Goal: Task Accomplishment & Management: Manage account settings

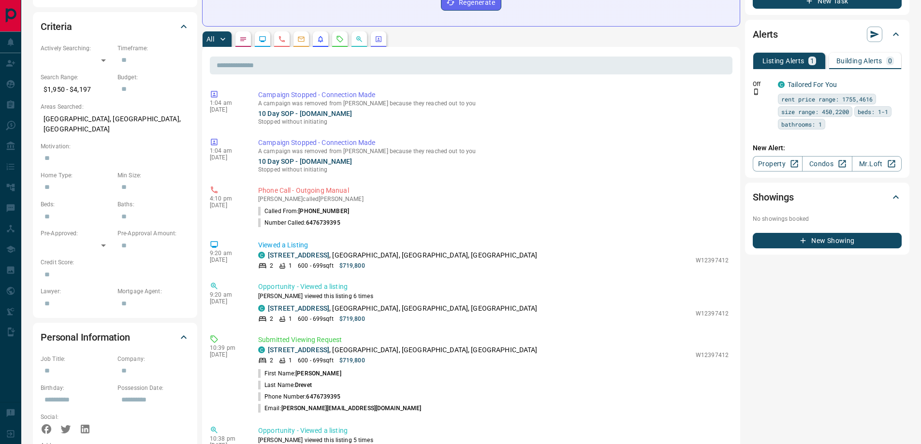
scroll to position [290, 0]
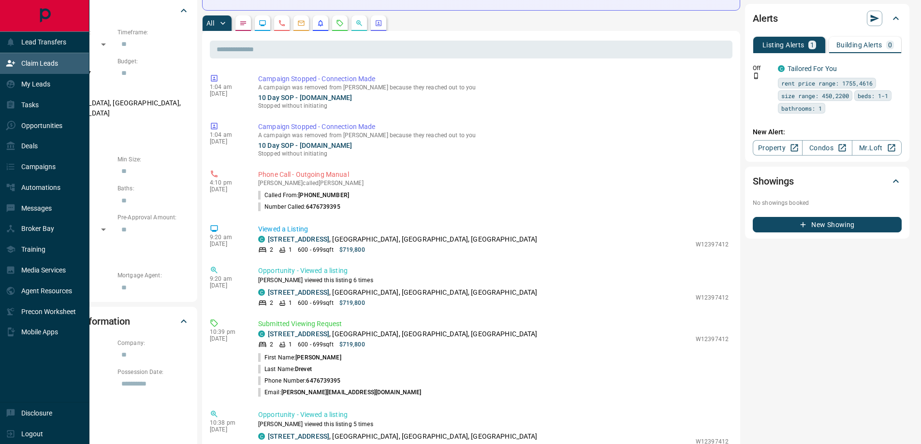
click at [9, 63] on icon at bounding box center [10, 63] width 9 height 6
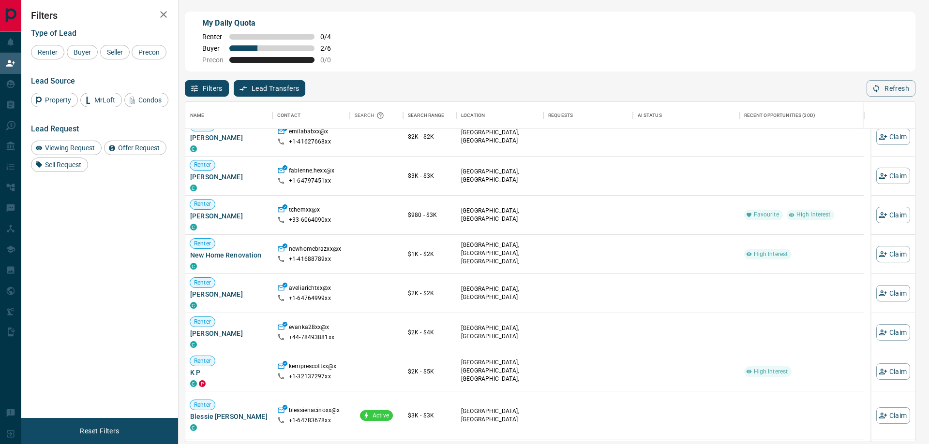
scroll to position [97, 0]
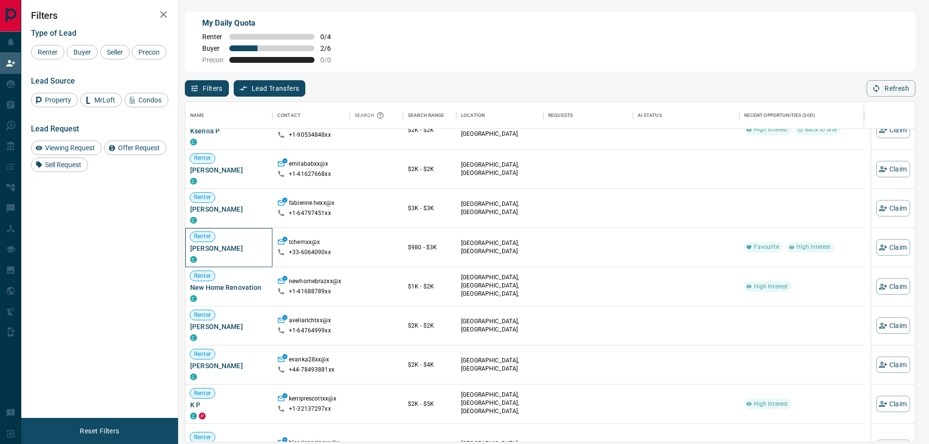
click at [212, 252] on span "[PERSON_NAME]" at bounding box center [228, 249] width 77 height 10
click at [228, 210] on span "[PERSON_NAME]" at bounding box center [228, 210] width 77 height 10
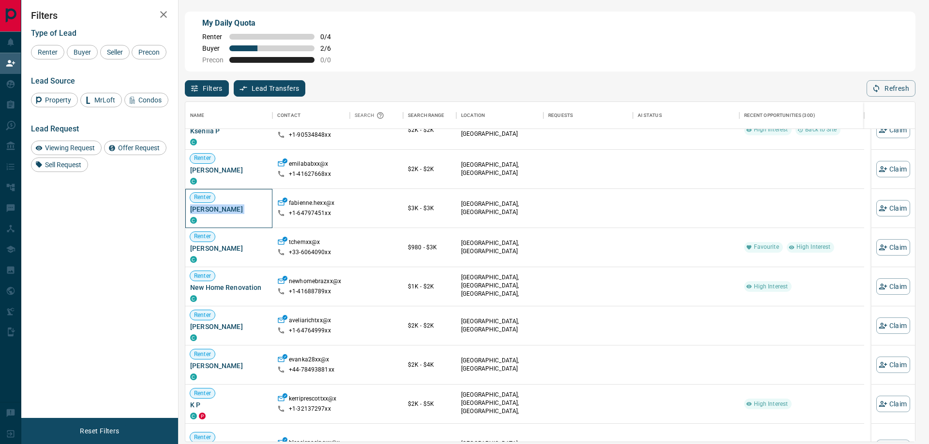
click at [228, 210] on span "[PERSON_NAME]" at bounding box center [228, 210] width 77 height 10
click at [882, 205] on button "Claim" at bounding box center [893, 208] width 34 height 16
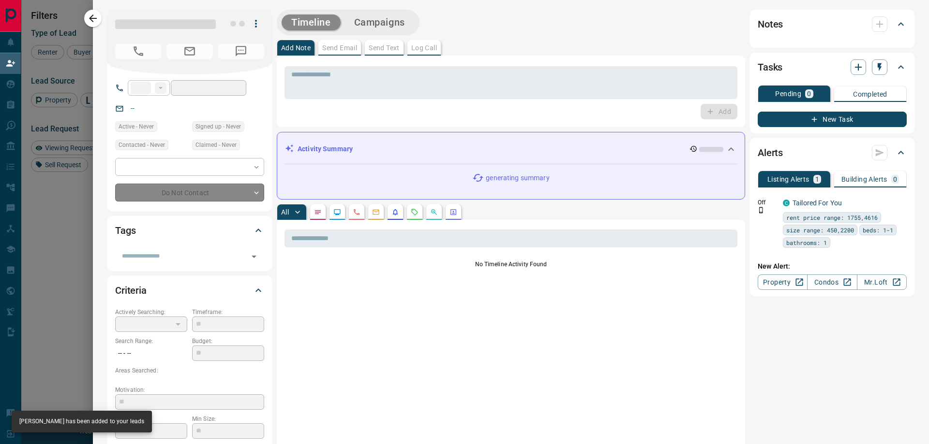
type input "**"
type input "**********"
type input "**"
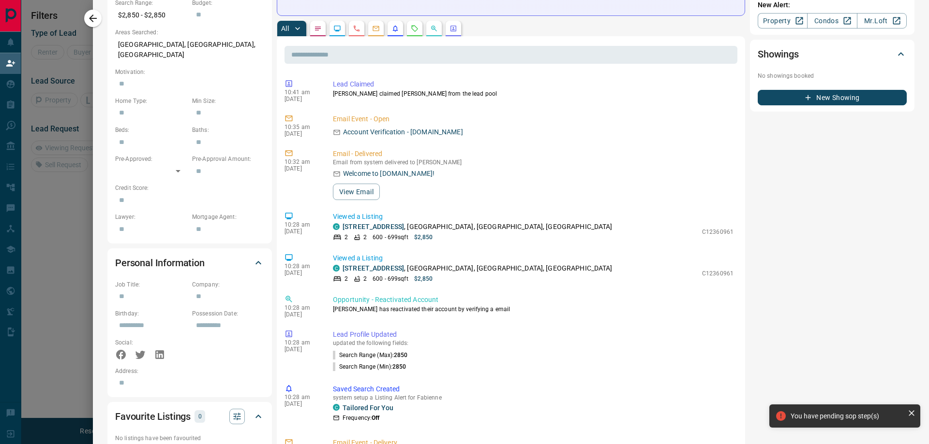
scroll to position [0, 0]
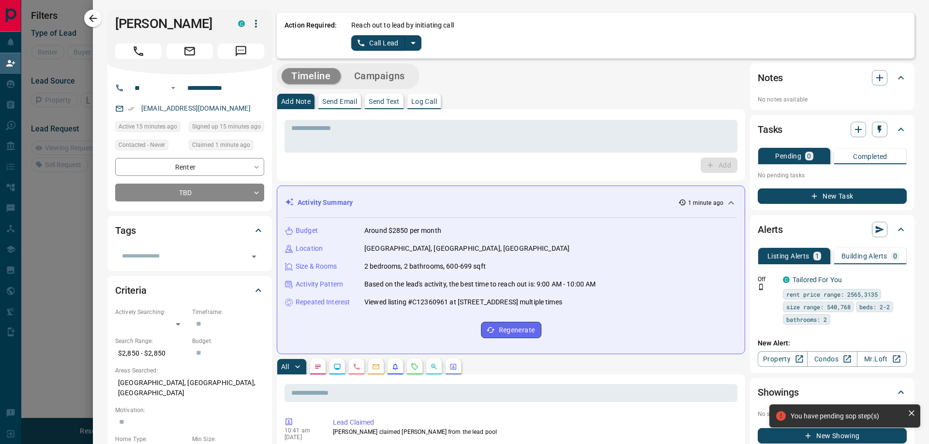
drag, startPoint x: 787, startPoint y: 253, endPoint x: 400, endPoint y: 56, distance: 433.7
click at [408, 41] on icon "split button" at bounding box center [413, 43] width 12 height 12
click at [386, 74] on li "Log Manual Call" at bounding box center [384, 76] width 59 height 15
click at [372, 48] on button "Log Manual Call" at bounding box center [383, 42] width 64 height 15
click at [372, 48] on button "No" at bounding box center [378, 42] width 17 height 15
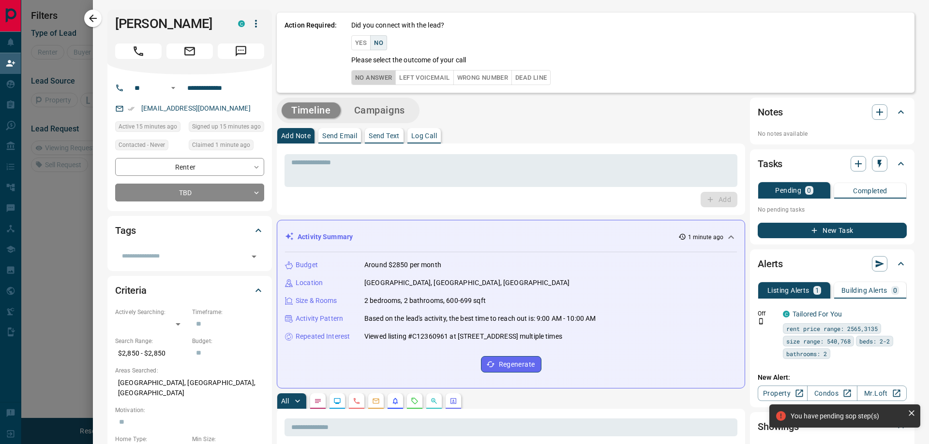
click at [361, 75] on button "No Answer" at bounding box center [373, 77] width 44 height 15
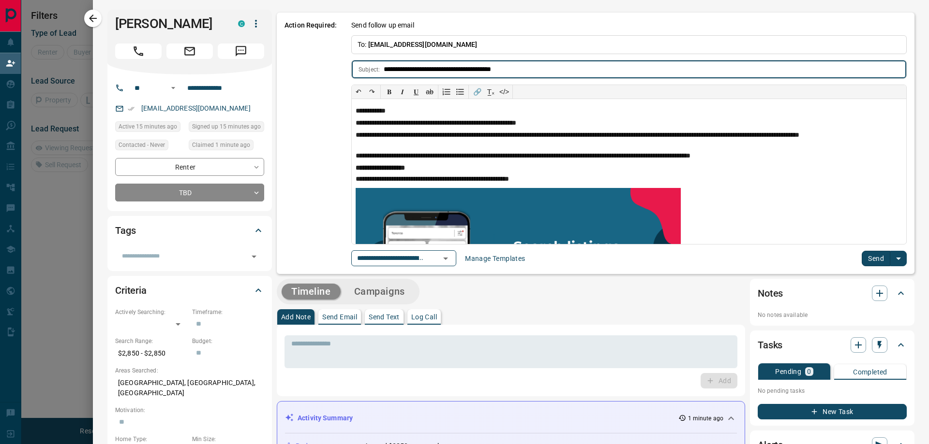
click at [873, 262] on button "Send" at bounding box center [875, 258] width 29 height 15
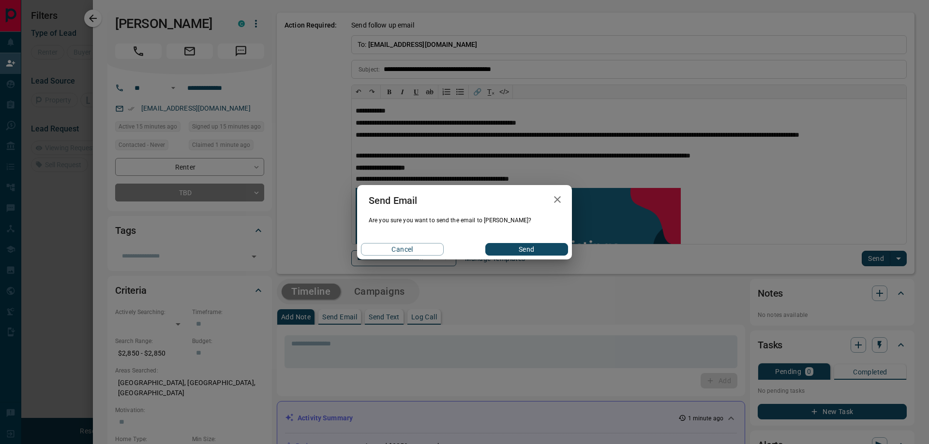
click at [499, 251] on button "Send" at bounding box center [526, 249] width 83 height 13
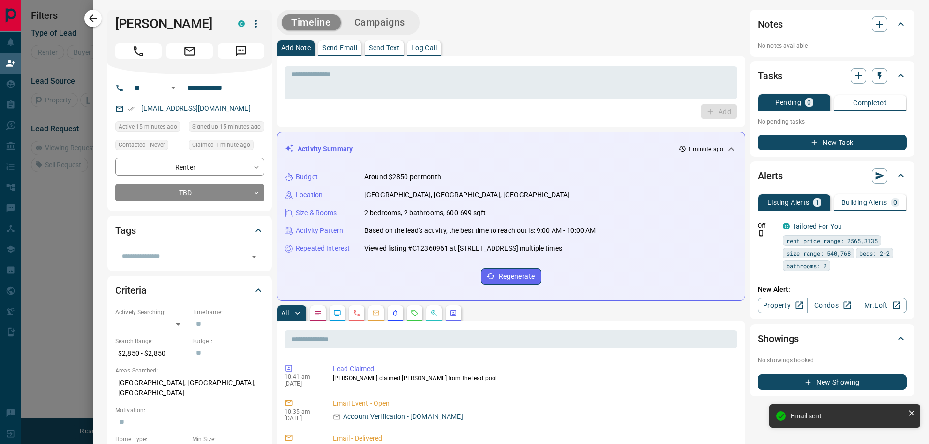
click at [78, 22] on div at bounding box center [464, 222] width 929 height 444
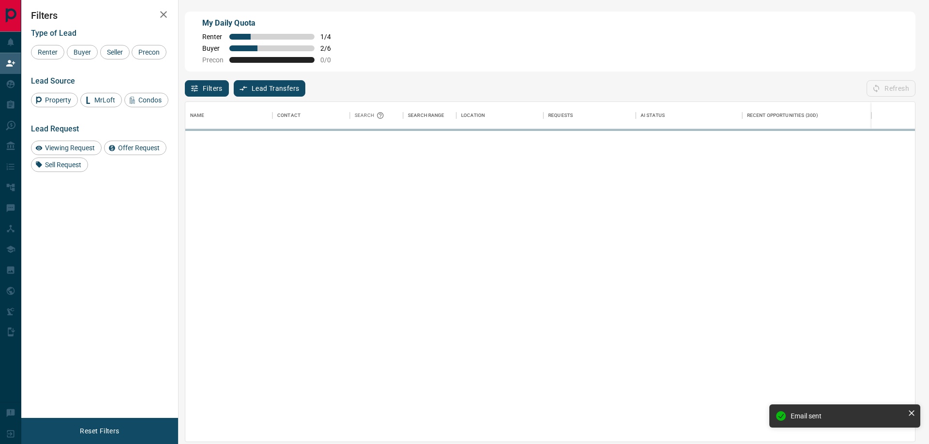
scroll to position [333, 722]
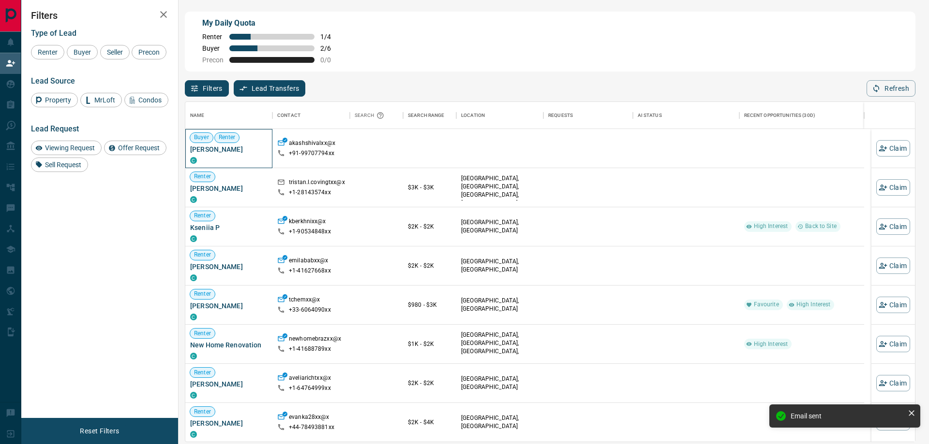
click at [219, 154] on span "[PERSON_NAME]" at bounding box center [228, 150] width 77 height 10
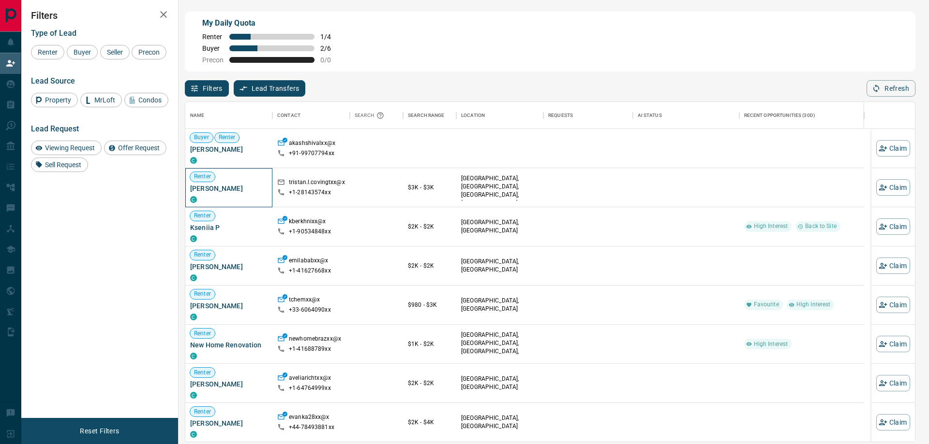
click at [220, 190] on span "[PERSON_NAME]" at bounding box center [228, 189] width 77 height 10
click at [220, 191] on span "[PERSON_NAME]" at bounding box center [228, 189] width 77 height 10
click at [878, 191] on icon "button" at bounding box center [882, 188] width 8 height 6
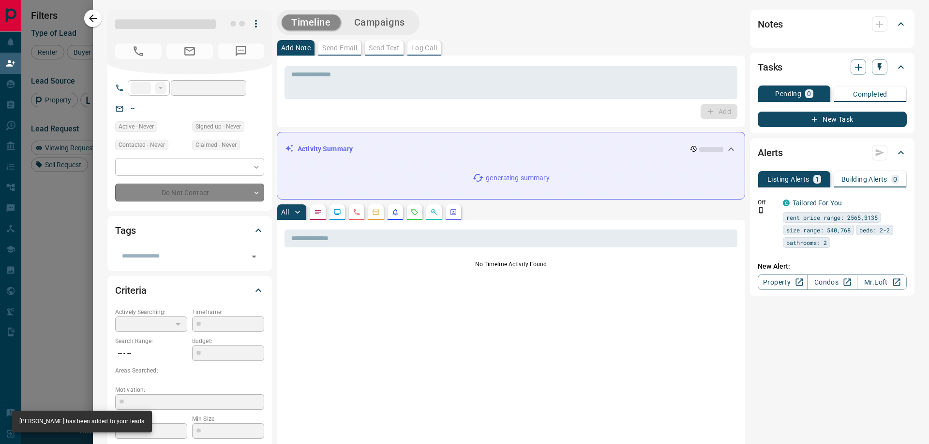
type input "**"
type input "**********"
type input "**"
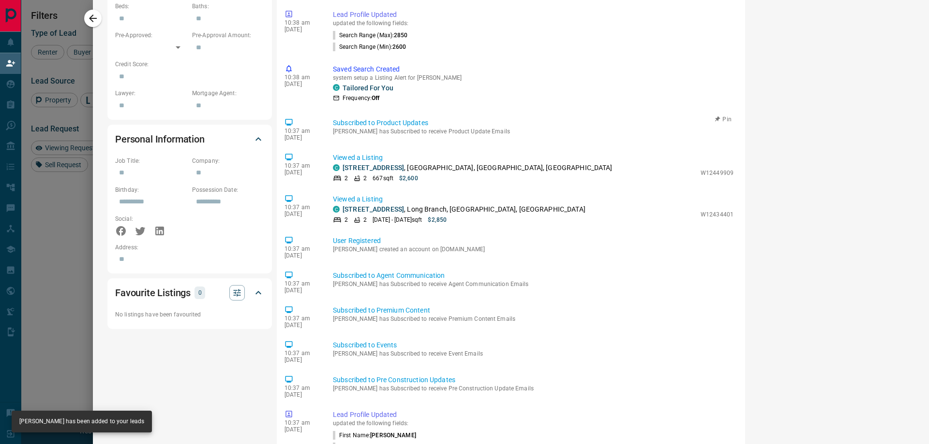
scroll to position [0, 0]
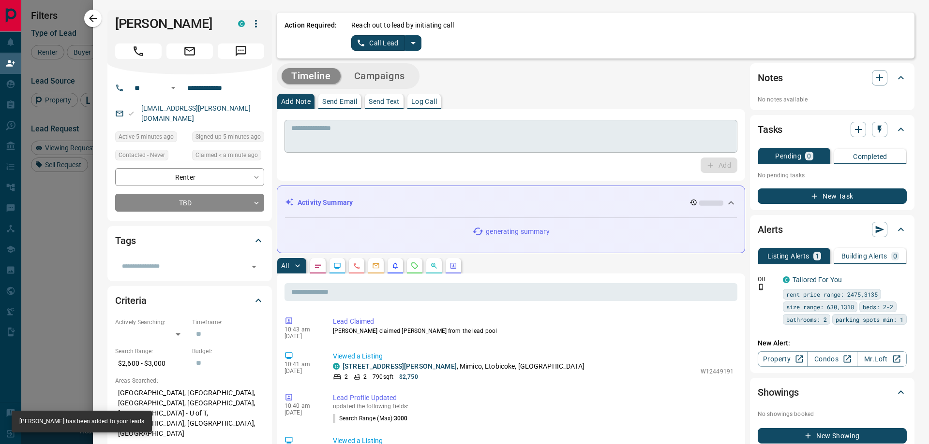
drag, startPoint x: 820, startPoint y: 321, endPoint x: 397, endPoint y: 139, distance: 460.4
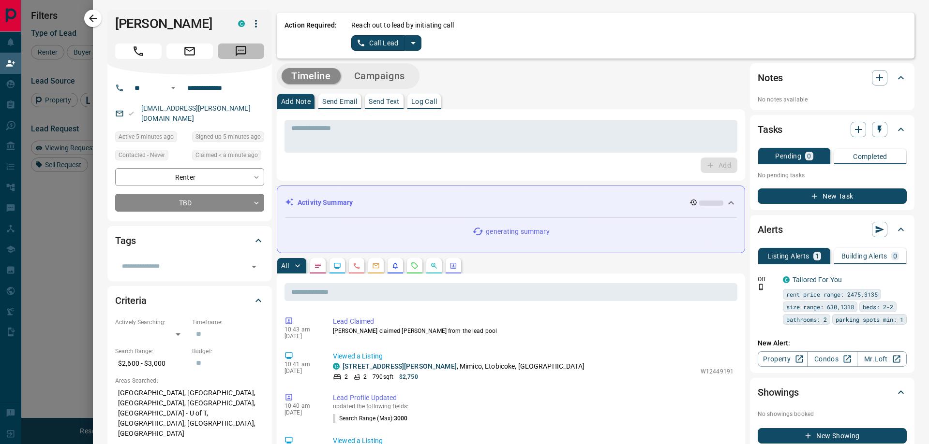
click at [243, 59] on button "Message" at bounding box center [241, 51] width 46 height 15
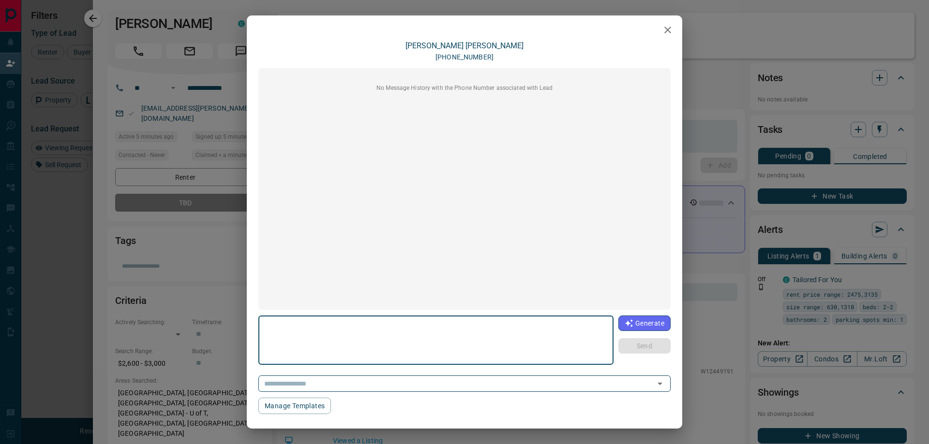
click at [598, 376] on div "​" at bounding box center [464, 381] width 412 height 21
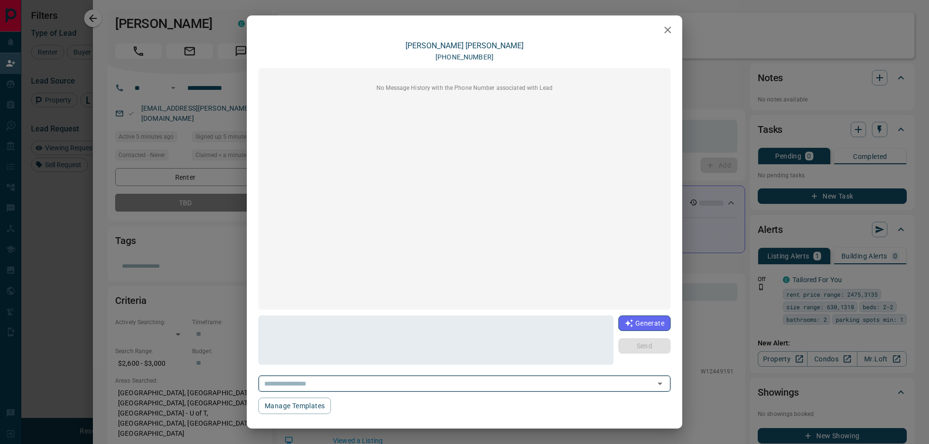
click at [593, 383] on input "text" at bounding box center [450, 384] width 381 height 12
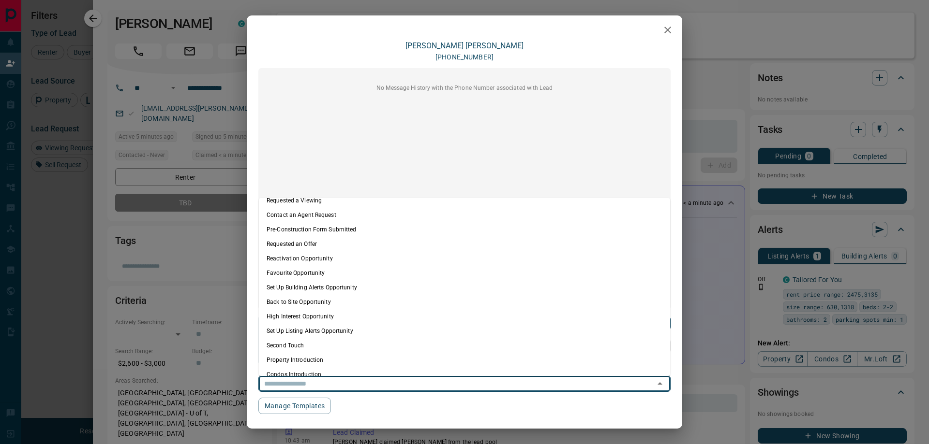
scroll to position [105, 0]
click at [301, 369] on li "Condos Introduction" at bounding box center [464, 365] width 411 height 15
type textarea "**********"
type input "**********"
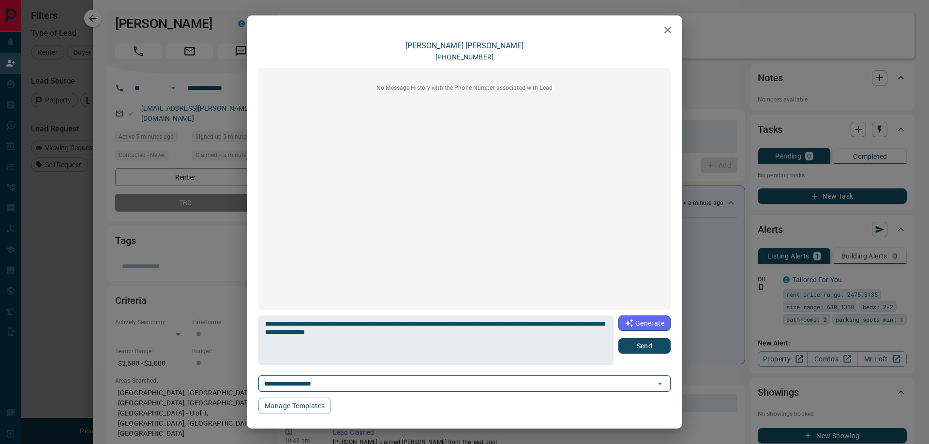
click at [644, 350] on button "Send" at bounding box center [644, 346] width 52 height 15
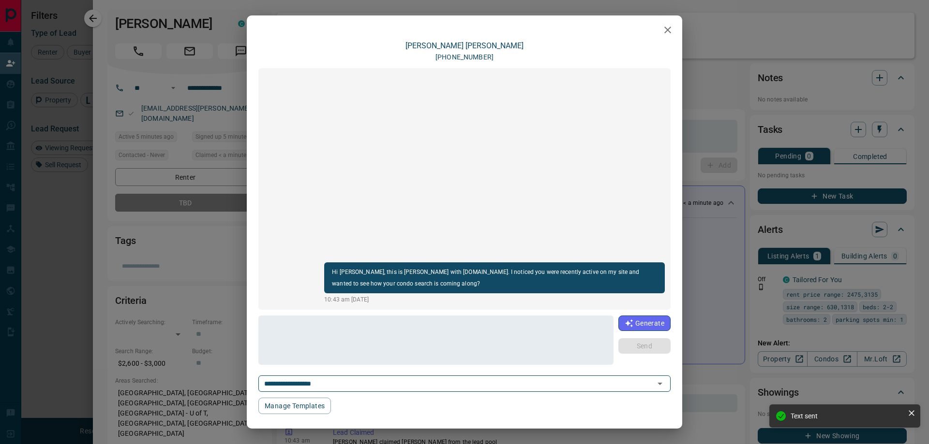
click at [671, 30] on icon "button" at bounding box center [668, 30] width 12 height 12
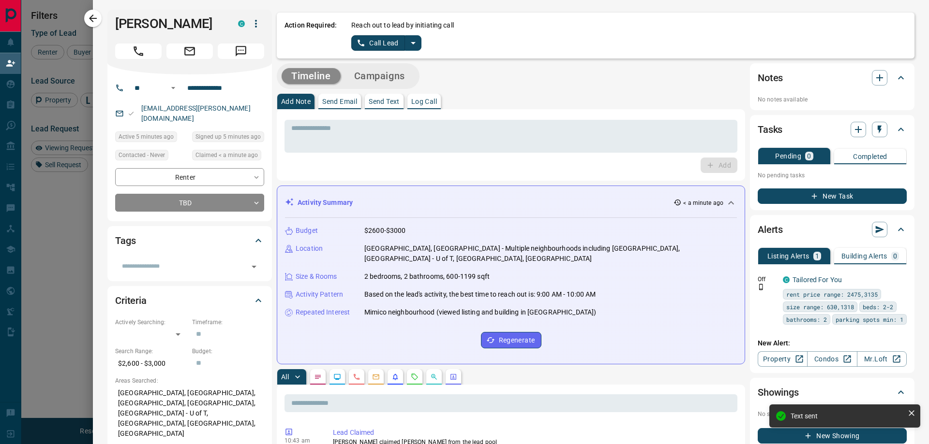
click at [411, 43] on icon "split button" at bounding box center [413, 43] width 5 height 2
click at [399, 74] on li "Log Manual Call" at bounding box center [384, 76] width 59 height 15
click at [382, 41] on button "Log Manual Call" at bounding box center [383, 42] width 64 height 15
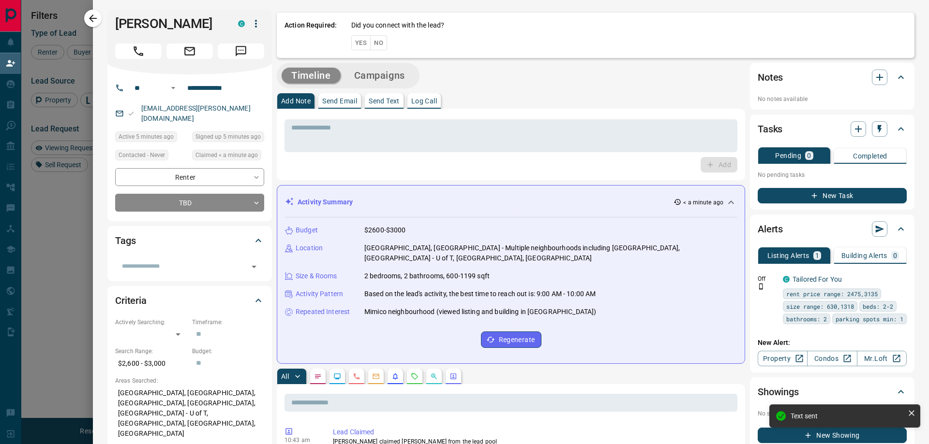
click at [384, 44] on button "No" at bounding box center [378, 42] width 17 height 15
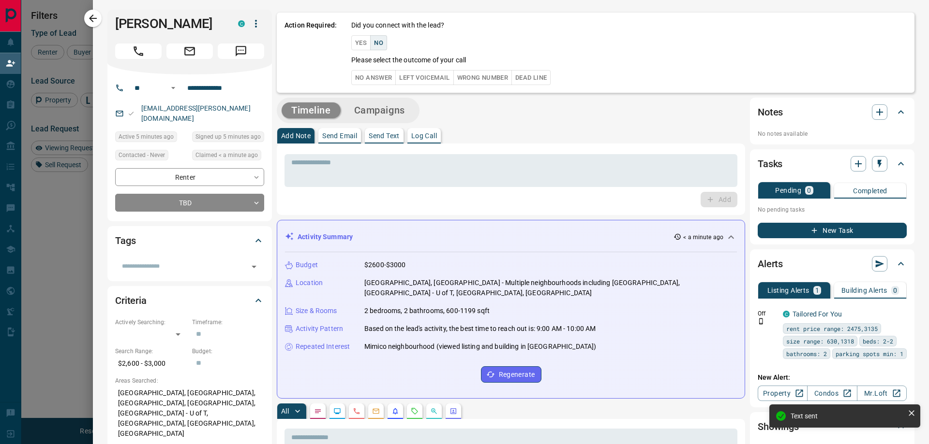
click at [359, 72] on button "No Answer" at bounding box center [373, 77] width 44 height 15
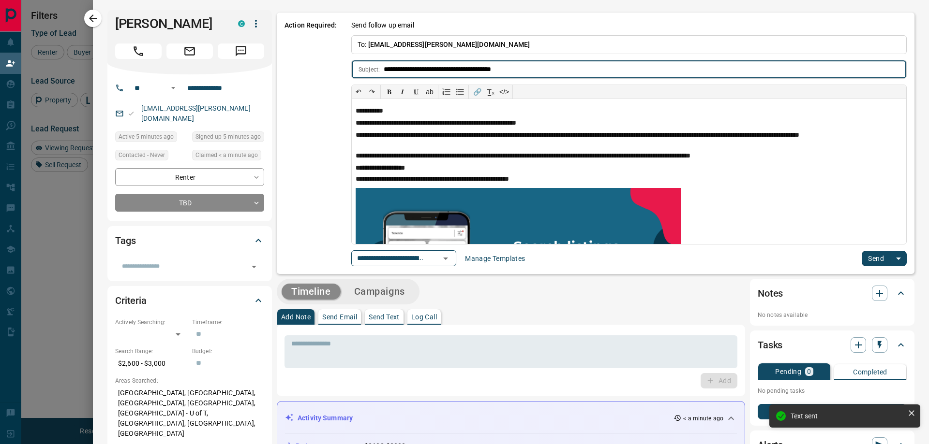
click at [861, 265] on button "Send" at bounding box center [875, 258] width 29 height 15
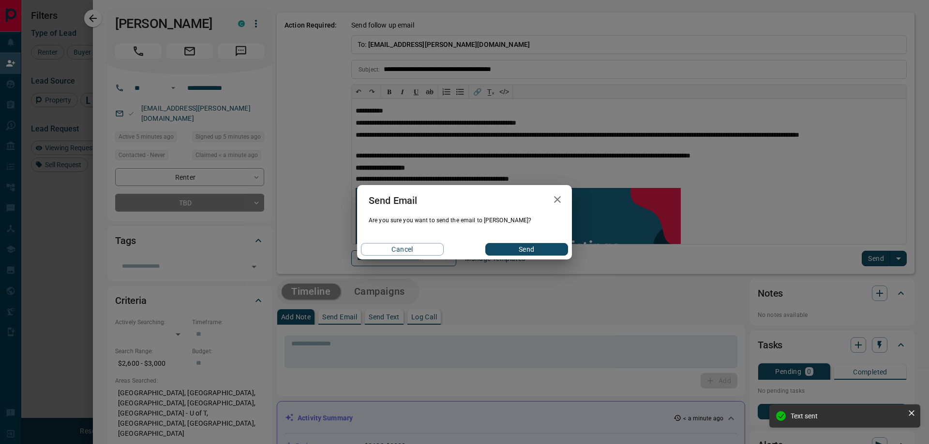
drag, startPoint x: 505, startPoint y: 242, endPoint x: 506, endPoint y: 249, distance: 7.4
click at [505, 243] on div "Cancel Send" at bounding box center [464, 249] width 215 height 20
click at [506, 249] on button "Send" at bounding box center [526, 249] width 83 height 13
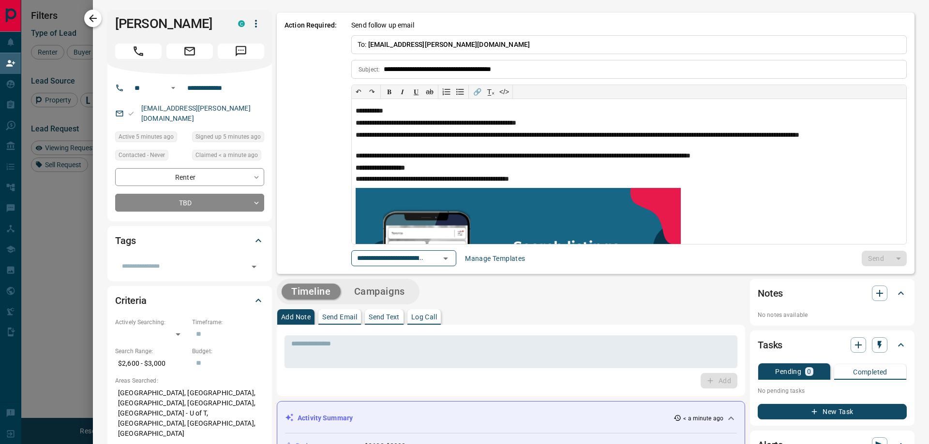
click at [91, 14] on icon "button" at bounding box center [93, 19] width 12 height 12
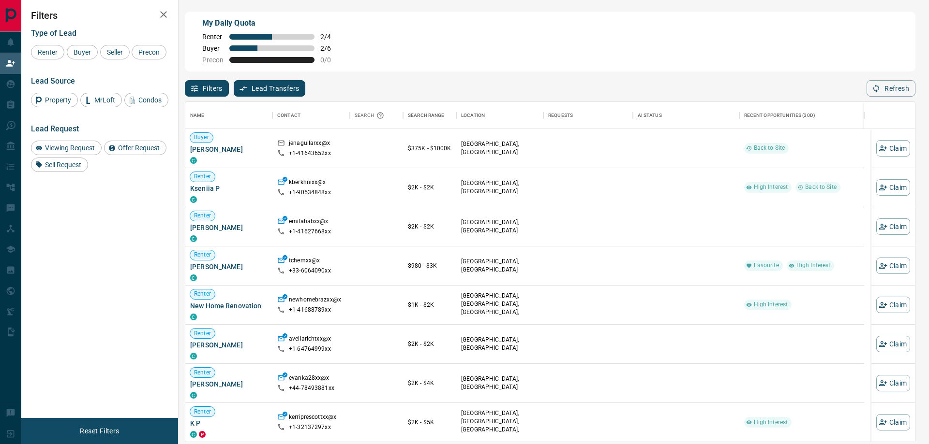
scroll to position [333, 722]
click at [204, 150] on span "[PERSON_NAME]" at bounding box center [228, 150] width 77 height 10
click at [885, 144] on button "Claim" at bounding box center [893, 148] width 34 height 16
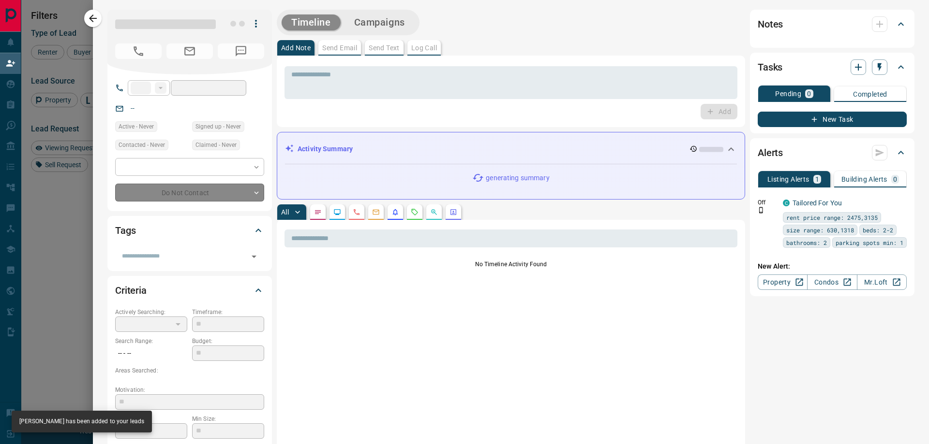
type input "**"
type input "**********"
type input "**"
type input "*********"
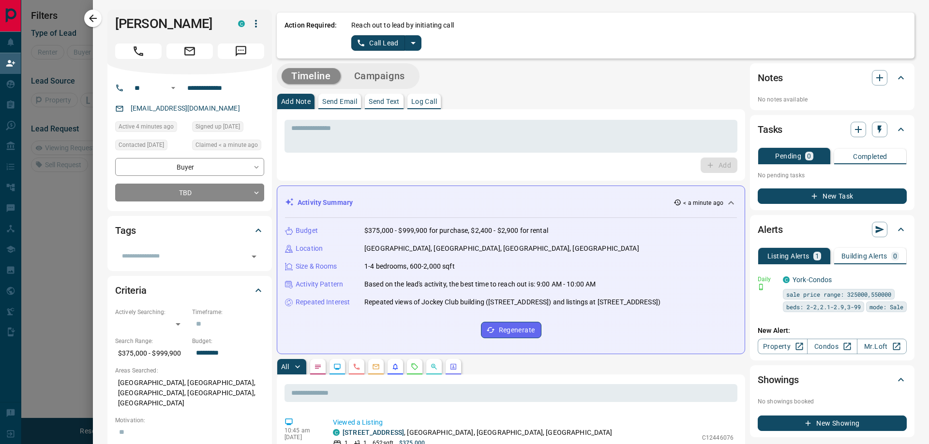
scroll to position [59, 722]
click at [411, 45] on icon "split button" at bounding box center [413, 43] width 12 height 12
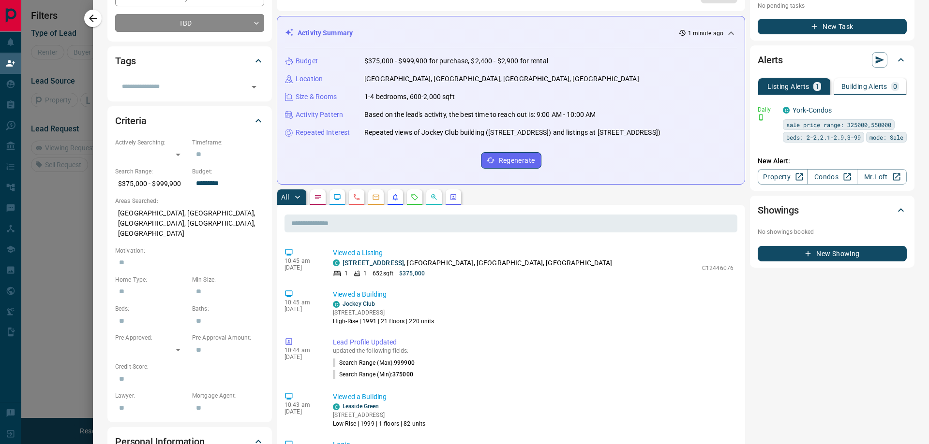
scroll to position [0, 0]
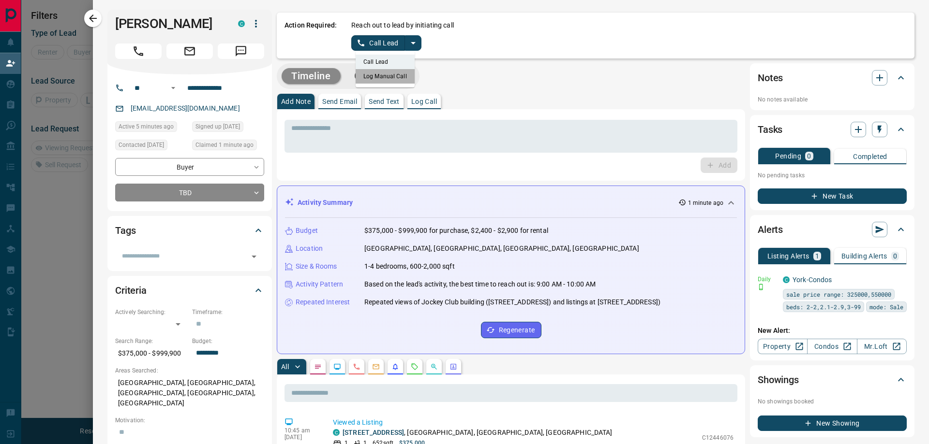
click at [386, 73] on li "Log Manual Call" at bounding box center [384, 76] width 59 height 15
click at [384, 47] on button "Log Manual Call" at bounding box center [383, 42] width 64 height 15
click at [380, 44] on button "No" at bounding box center [378, 42] width 17 height 15
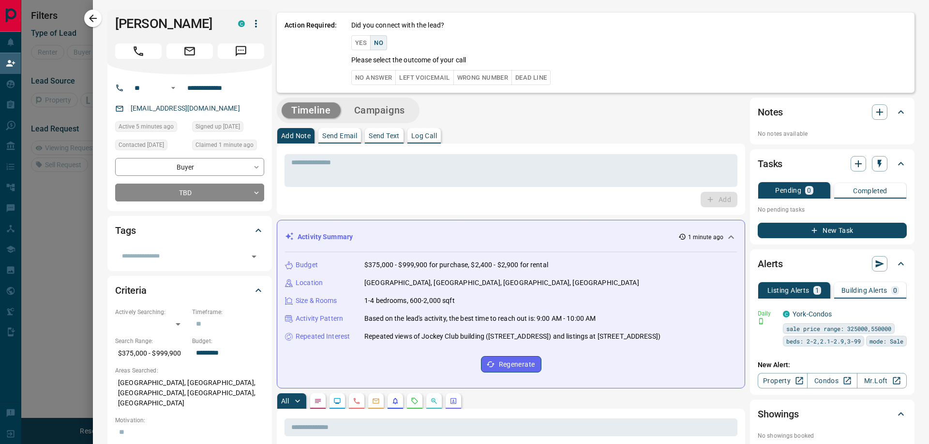
click at [377, 81] on button "No Answer" at bounding box center [373, 77] width 44 height 15
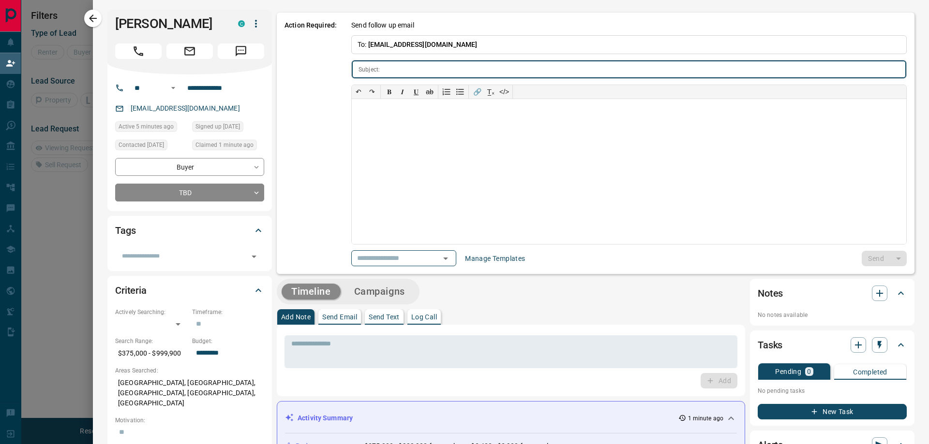
type input "**********"
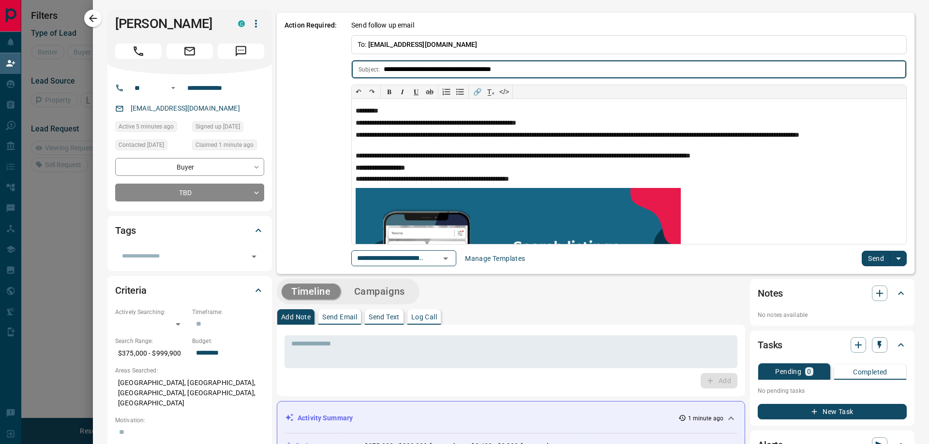
click at [866, 262] on button "Send" at bounding box center [875, 258] width 29 height 15
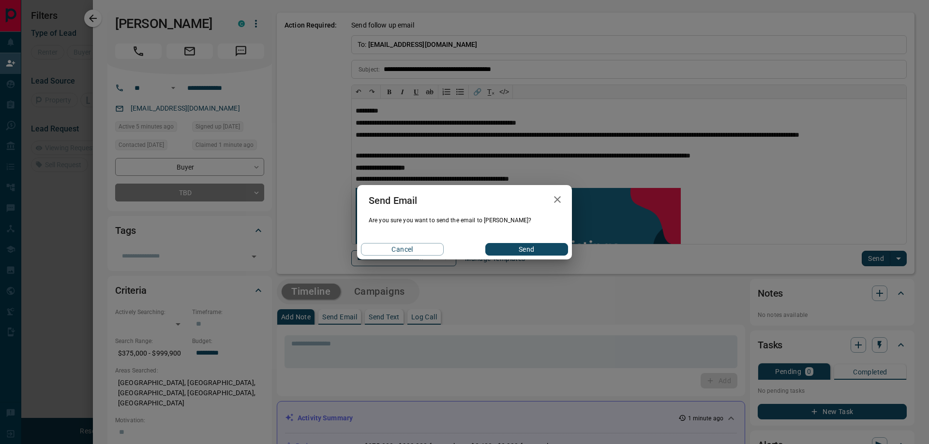
click at [542, 251] on button "Send" at bounding box center [526, 249] width 83 height 13
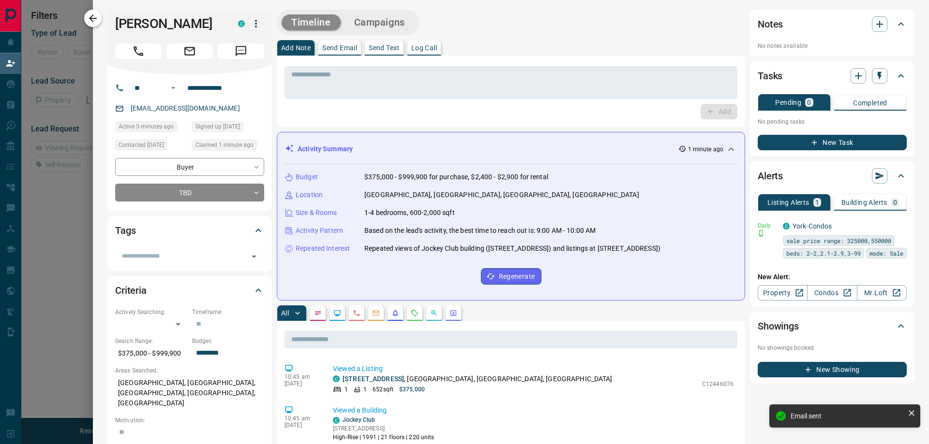
click at [91, 12] on button "button" at bounding box center [92, 18] width 17 height 17
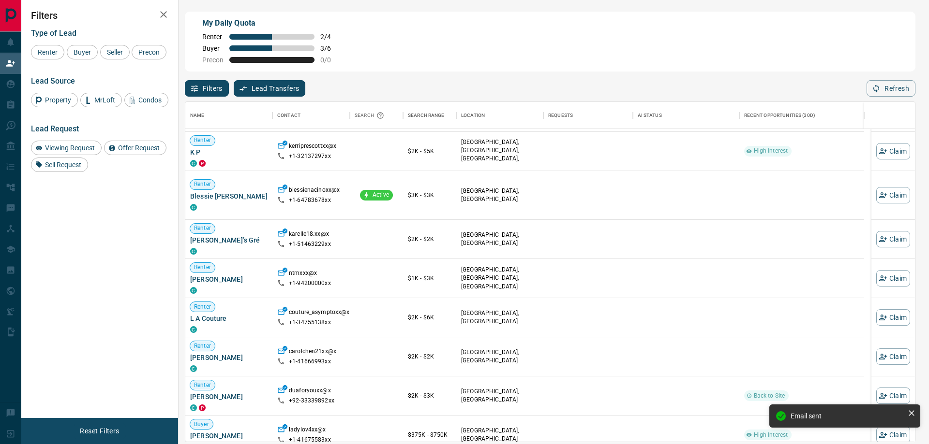
scroll to position [48, 0]
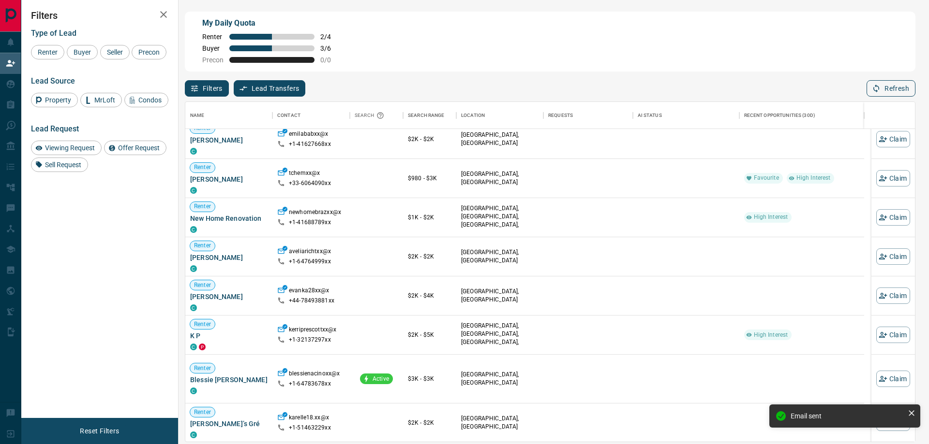
click at [900, 87] on button "Refresh" at bounding box center [890, 88] width 49 height 16
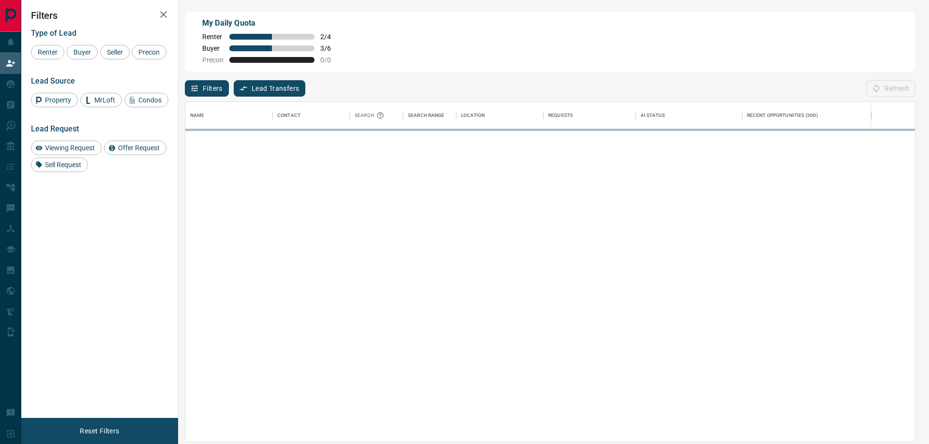
scroll to position [333, 722]
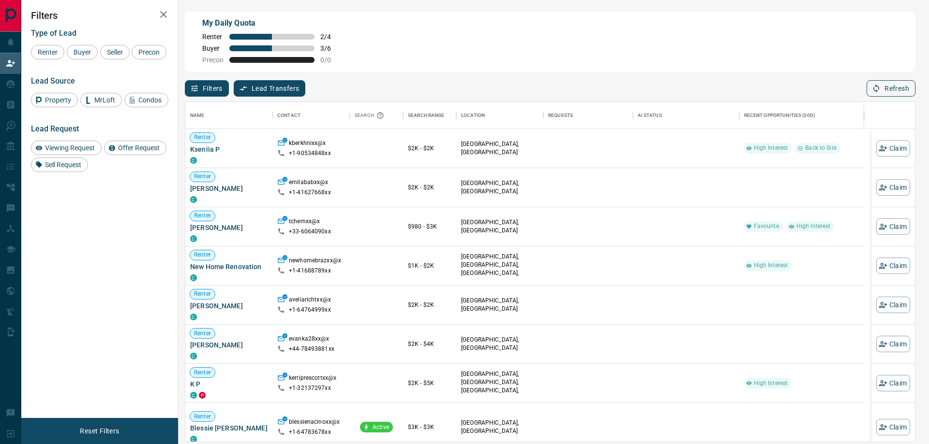
click at [900, 87] on button "Refresh" at bounding box center [890, 88] width 49 height 16
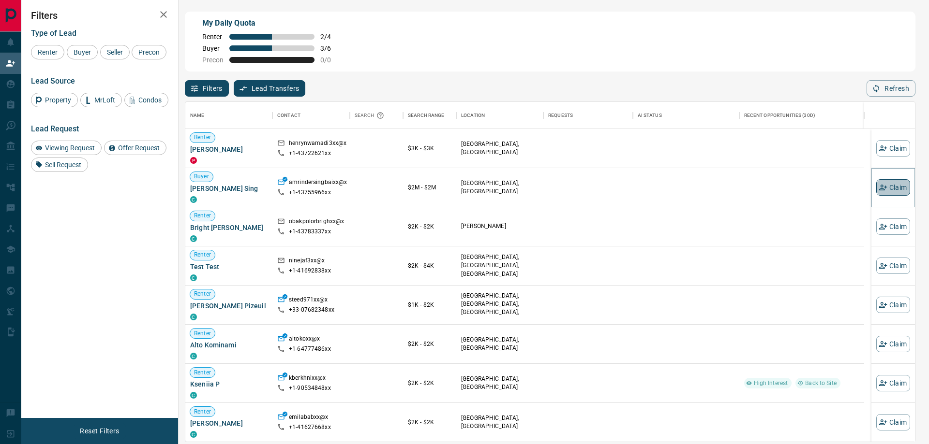
click at [886, 187] on button "Claim" at bounding box center [893, 187] width 34 height 16
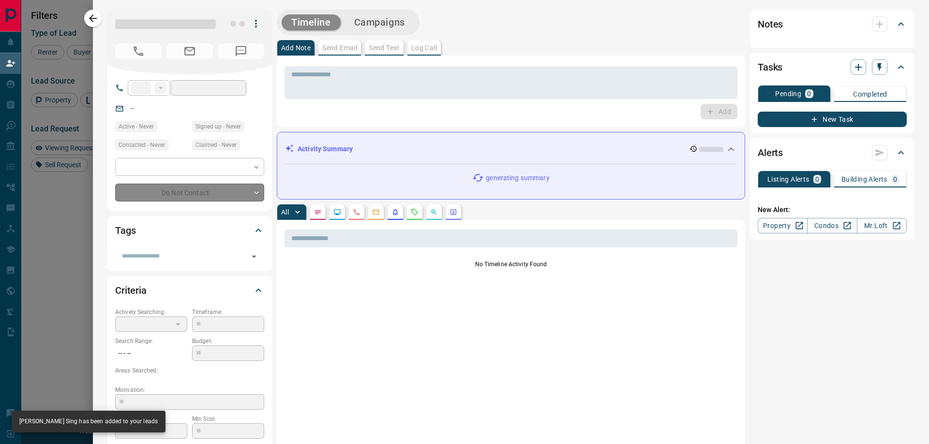
type input "**"
type input "**********"
type input "**"
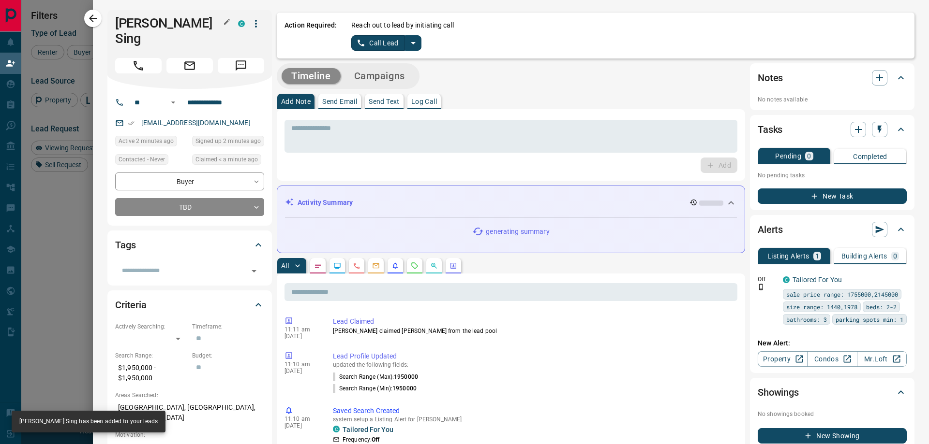
click at [177, 30] on h1 "[PERSON_NAME] Sing" at bounding box center [169, 30] width 108 height 31
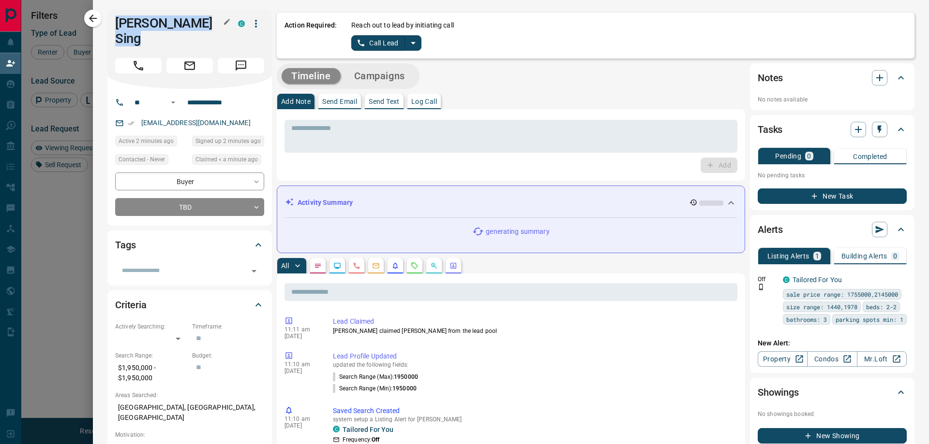
click at [177, 30] on h1 "[PERSON_NAME] Sing" at bounding box center [169, 30] width 108 height 31
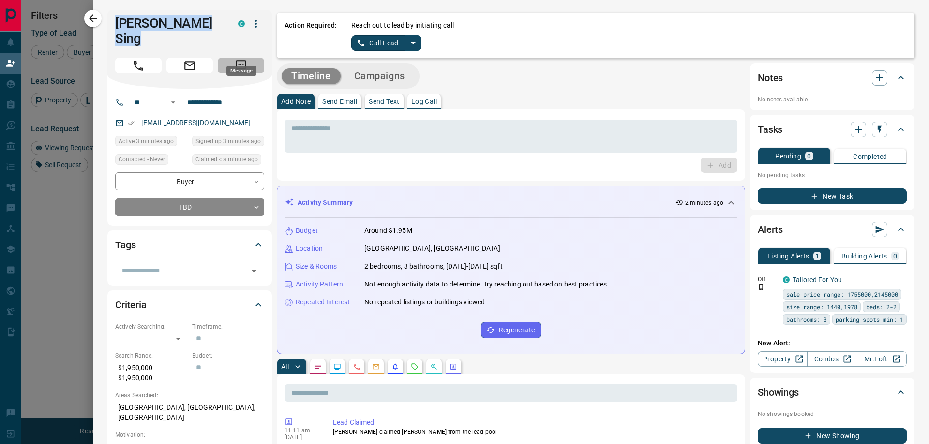
click at [225, 58] on button "Message" at bounding box center [241, 65] width 46 height 15
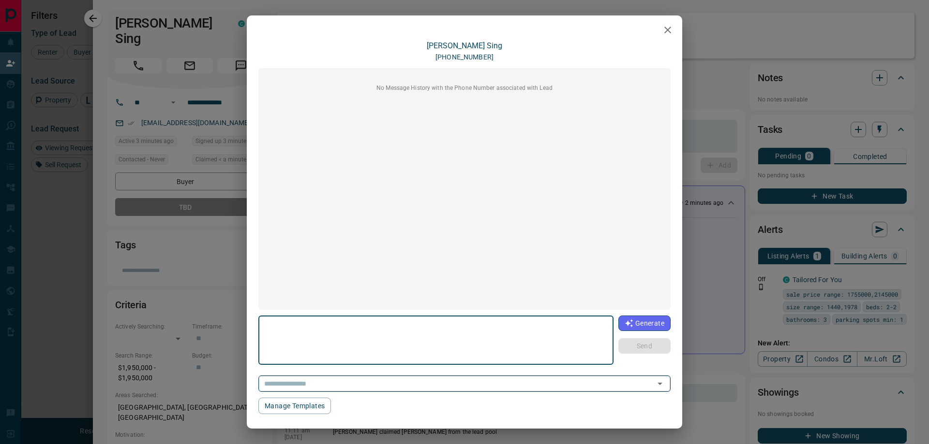
click at [326, 378] on div "​" at bounding box center [464, 384] width 412 height 16
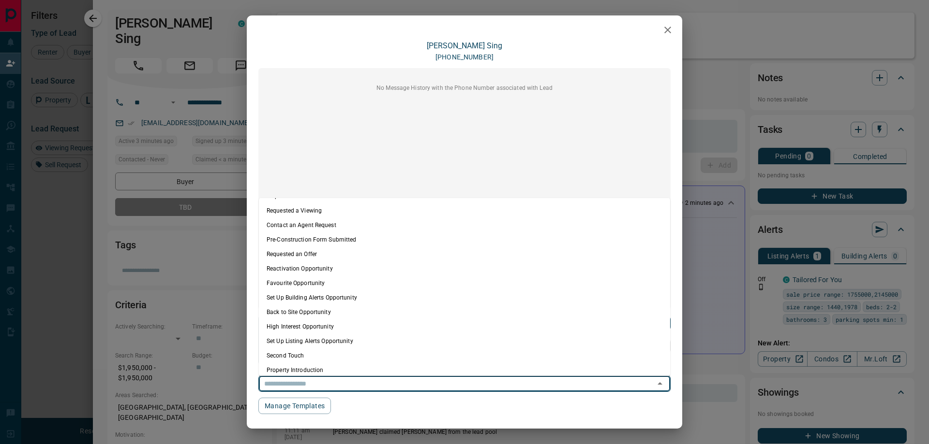
scroll to position [105, 0]
click at [300, 365] on li "Condos Introduction" at bounding box center [464, 365] width 411 height 15
type textarea "**********"
type input "**********"
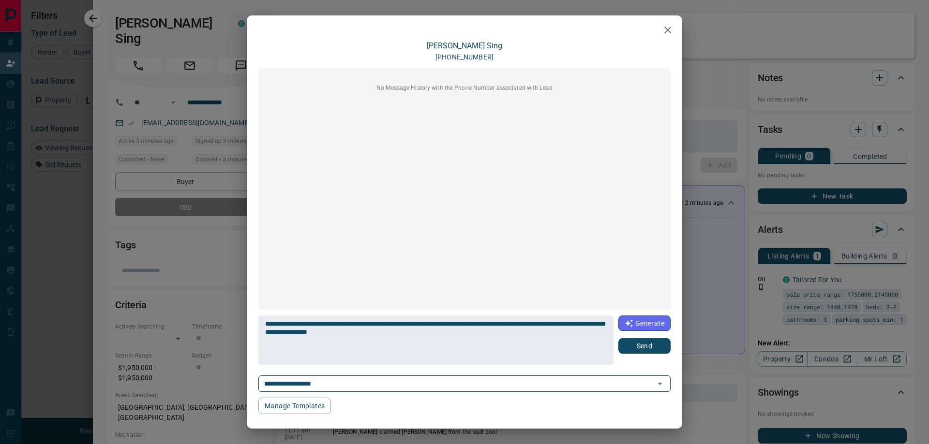
click at [637, 343] on button "Send" at bounding box center [644, 346] width 52 height 15
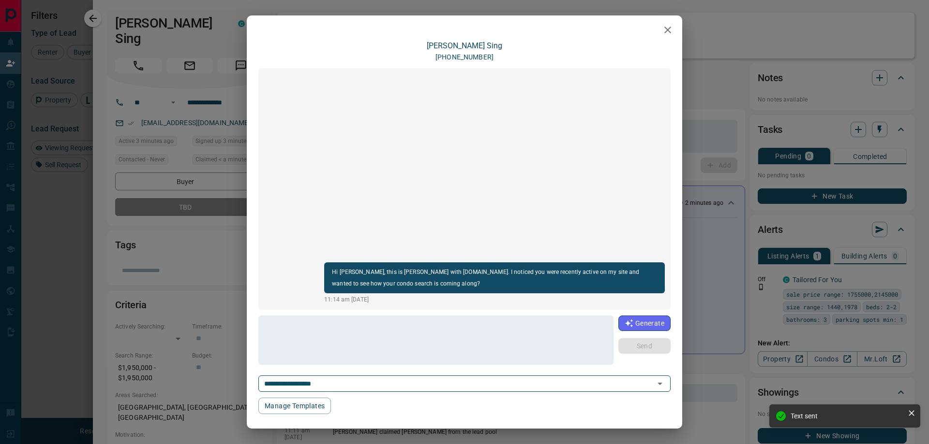
click at [675, 30] on button "button" at bounding box center [667, 29] width 19 height 19
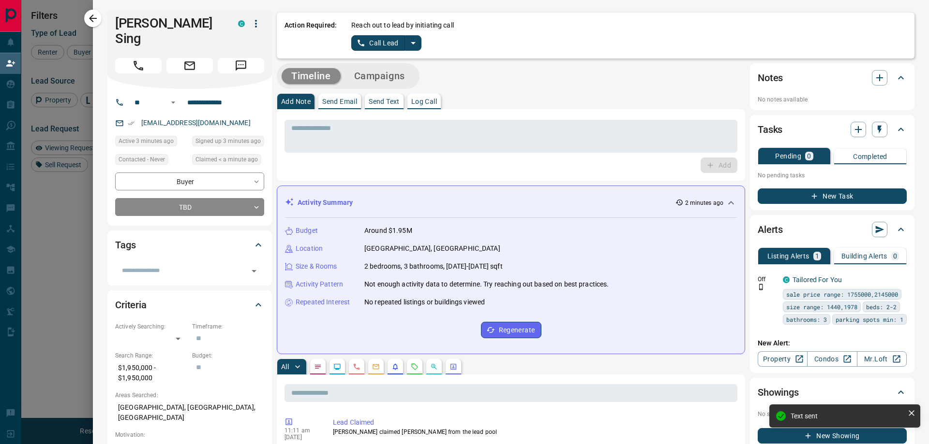
click at [414, 39] on icon "split button" at bounding box center [413, 43] width 12 height 12
click at [384, 75] on li "Log Manual Call" at bounding box center [384, 76] width 59 height 15
click at [372, 38] on button "Log Manual Call" at bounding box center [383, 42] width 64 height 15
click at [372, 40] on button "No" at bounding box center [378, 42] width 17 height 15
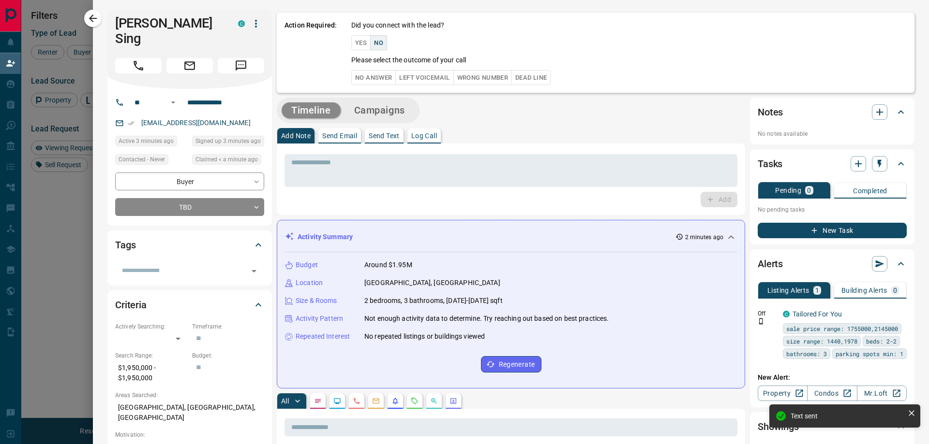
click at [368, 59] on p "Please select the outcome of your call" at bounding box center [408, 60] width 115 height 10
click at [368, 74] on button "No Answer" at bounding box center [373, 77] width 44 height 15
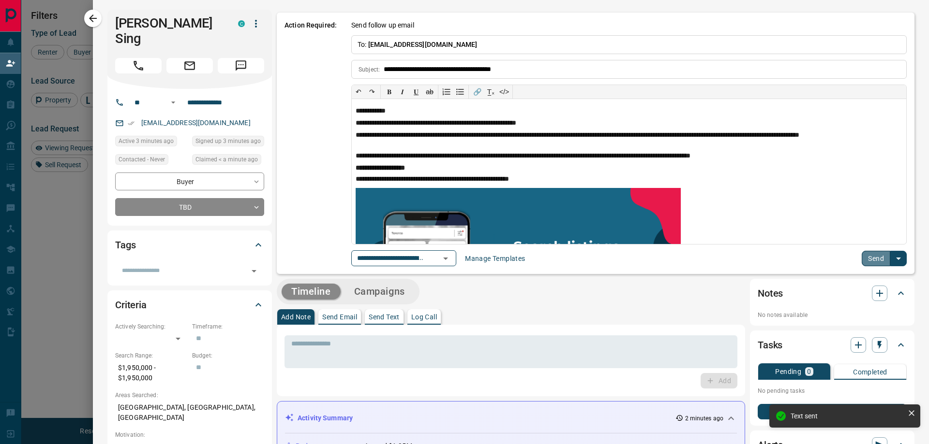
click at [868, 262] on button "Send" at bounding box center [875, 258] width 29 height 15
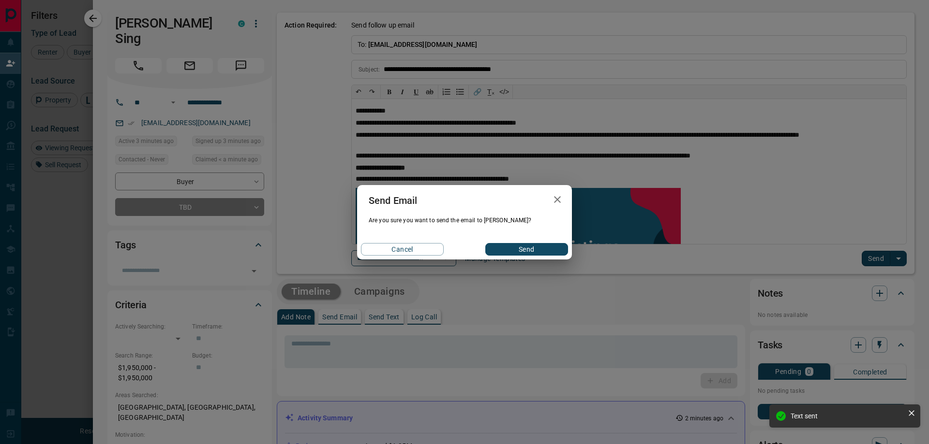
click at [515, 250] on button "Send" at bounding box center [526, 249] width 83 height 13
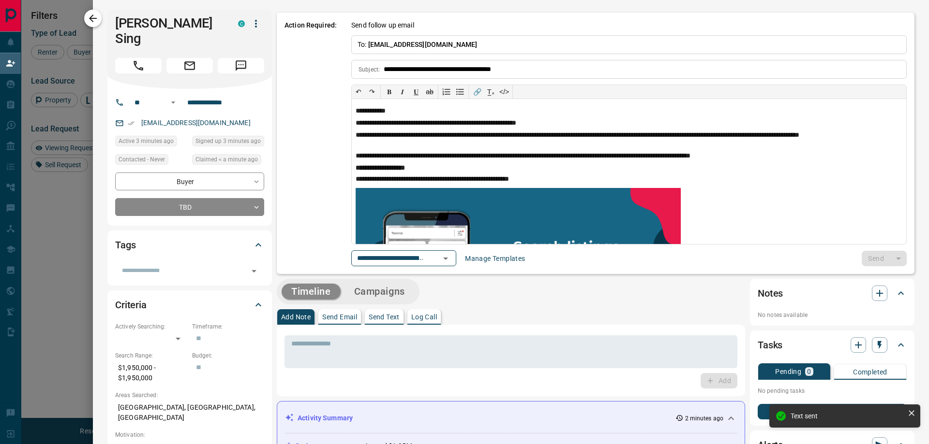
click at [91, 19] on icon "button" at bounding box center [93, 19] width 12 height 12
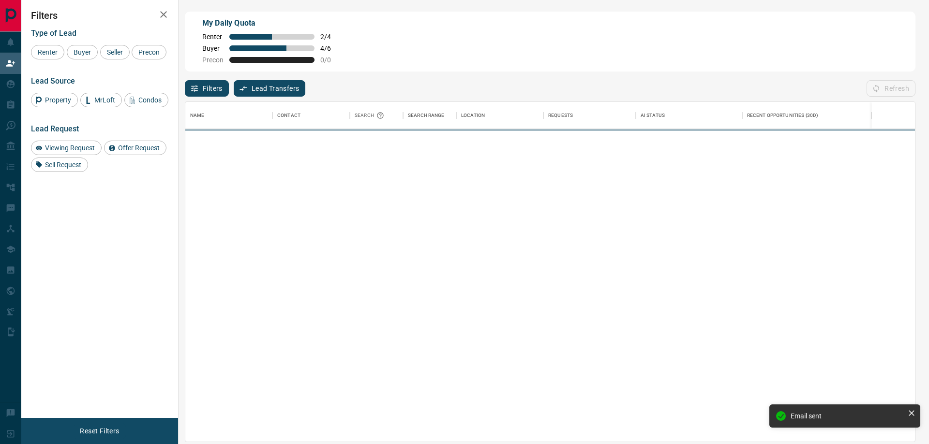
scroll to position [333, 722]
